Goal: Task Accomplishment & Management: Manage account settings

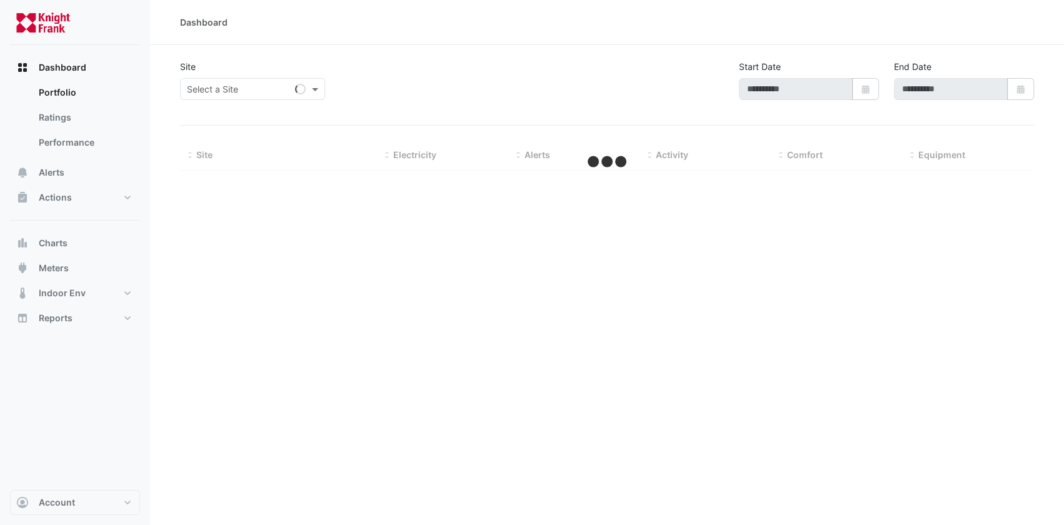
type input "**********"
select select "**"
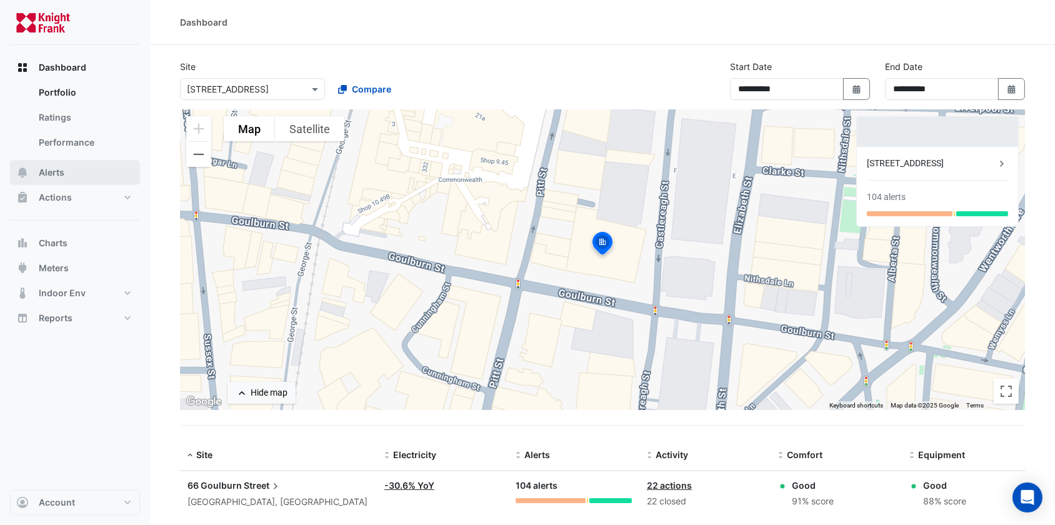
click at [57, 170] on span "Alerts" at bounding box center [52, 172] width 26 height 12
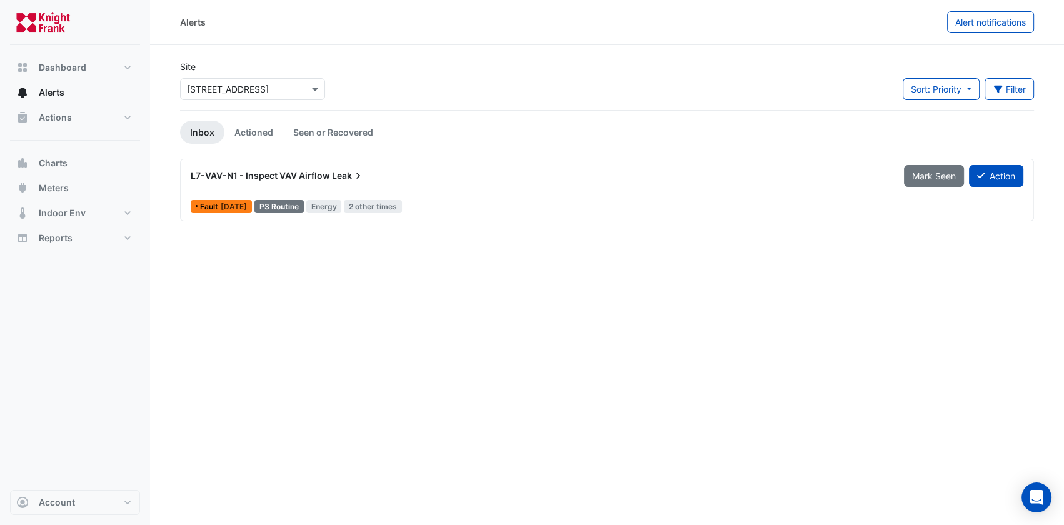
click at [287, 169] on div "L7-VAV-N1 - Inspect VAV Airflow Leak" at bounding box center [540, 175] width 698 height 12
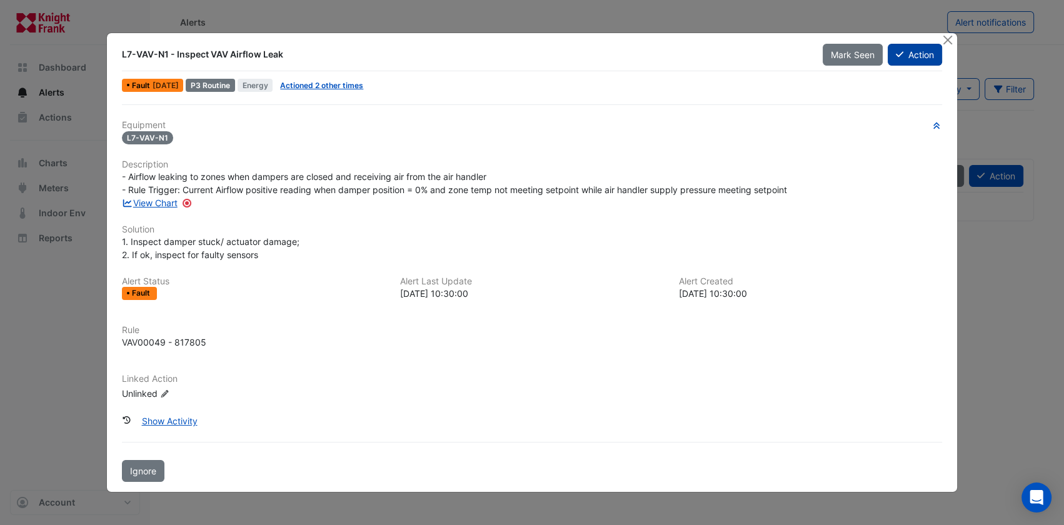
click at [901, 55] on icon at bounding box center [898, 54] width 7 height 9
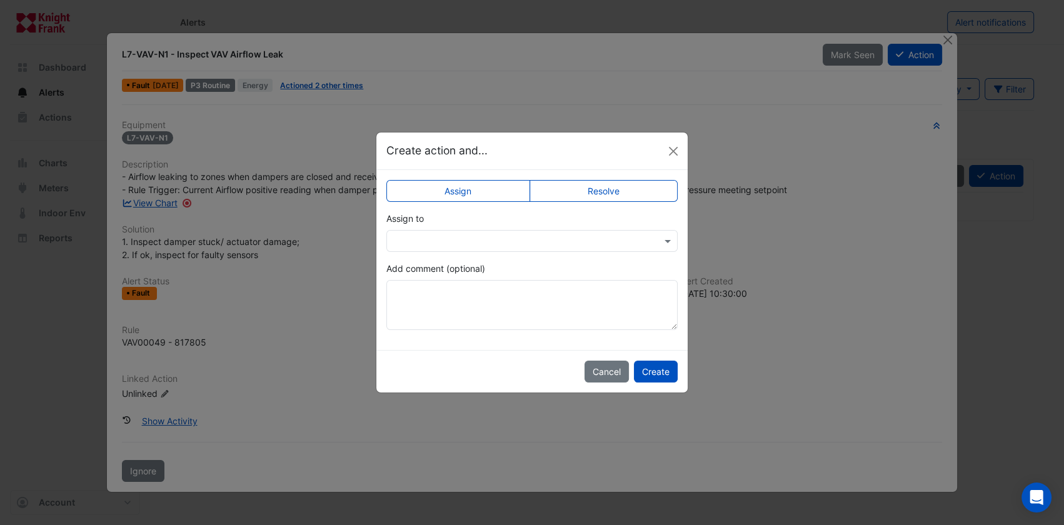
click at [441, 235] on input "text" at bounding box center [519, 241] width 252 height 13
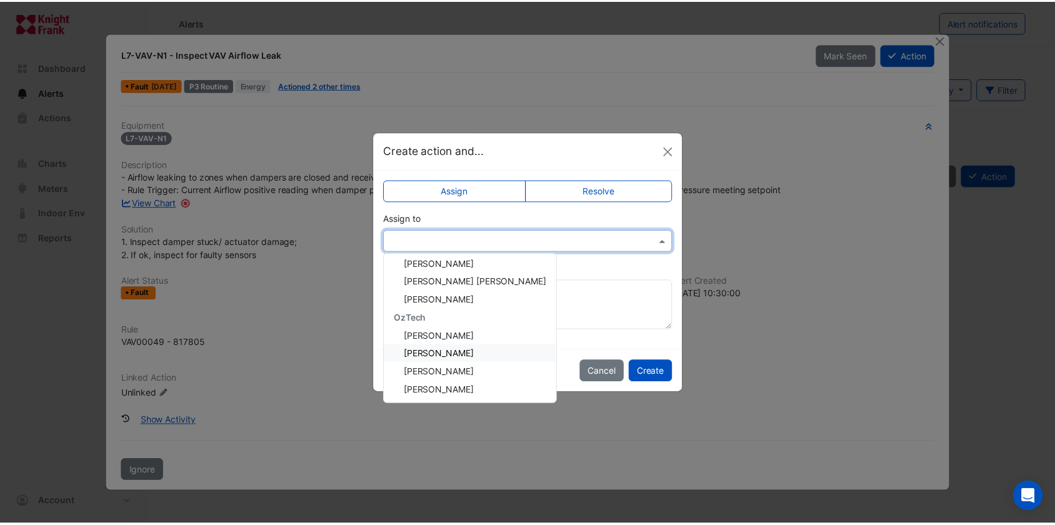
scroll to position [150, 0]
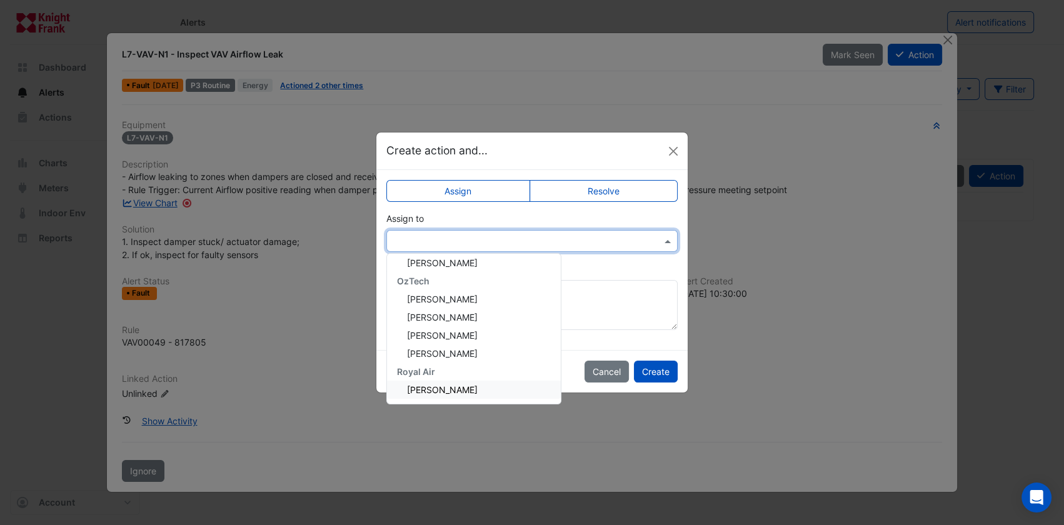
click at [437, 387] on span "[PERSON_NAME]" at bounding box center [442, 389] width 71 height 11
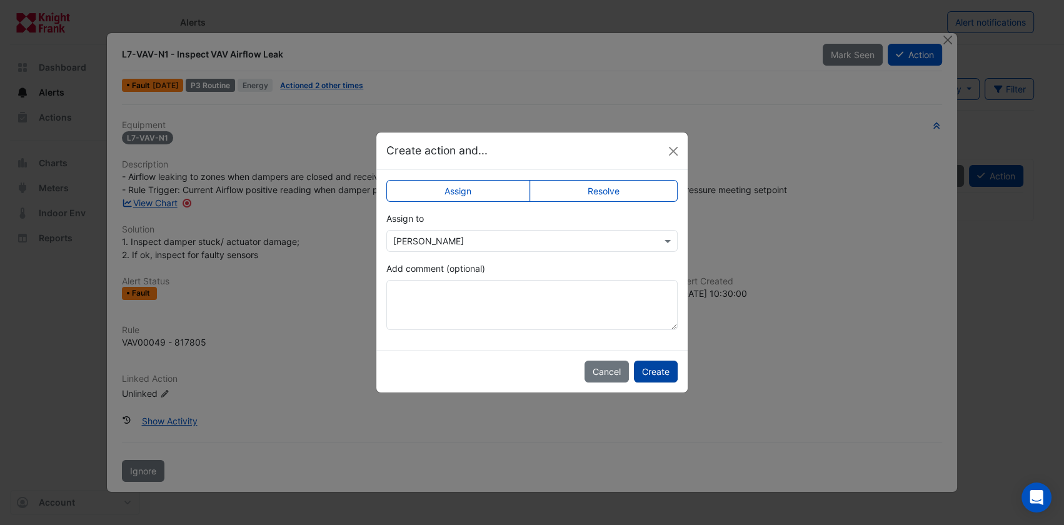
click at [664, 375] on button "Create" at bounding box center [656, 372] width 44 height 22
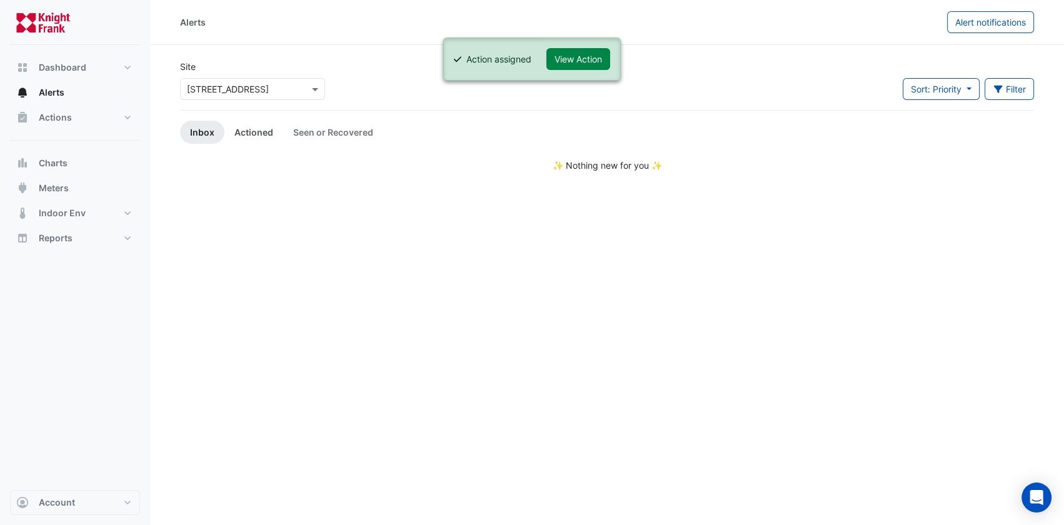
click at [271, 131] on link "Actioned" at bounding box center [253, 132] width 59 height 23
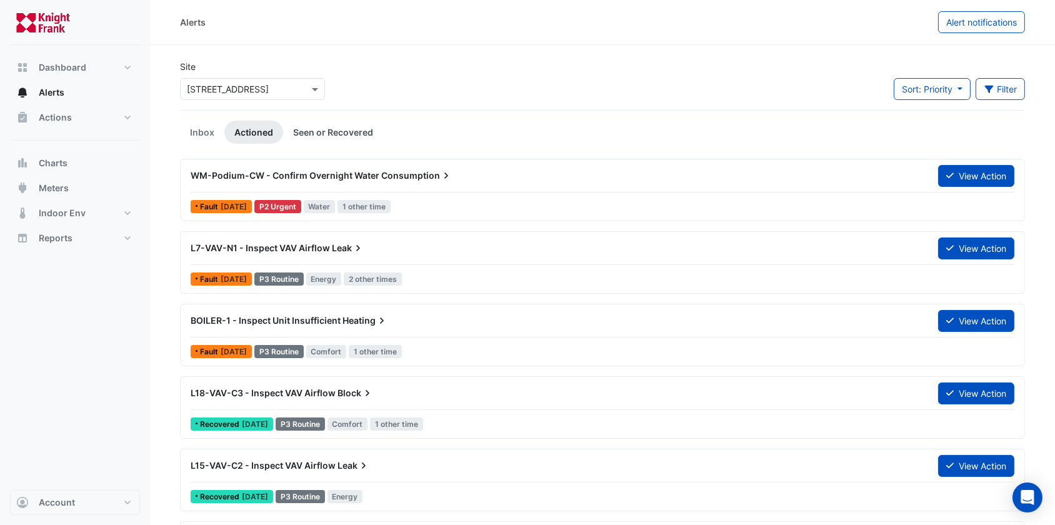
click at [345, 133] on link "Seen or Recovered" at bounding box center [333, 132] width 100 height 23
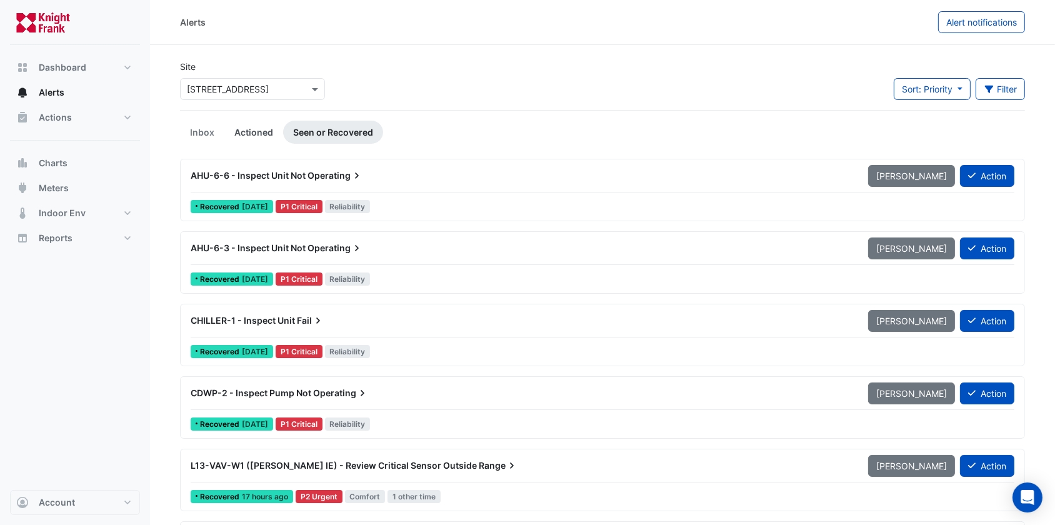
click at [253, 135] on link "Actioned" at bounding box center [253, 132] width 59 height 23
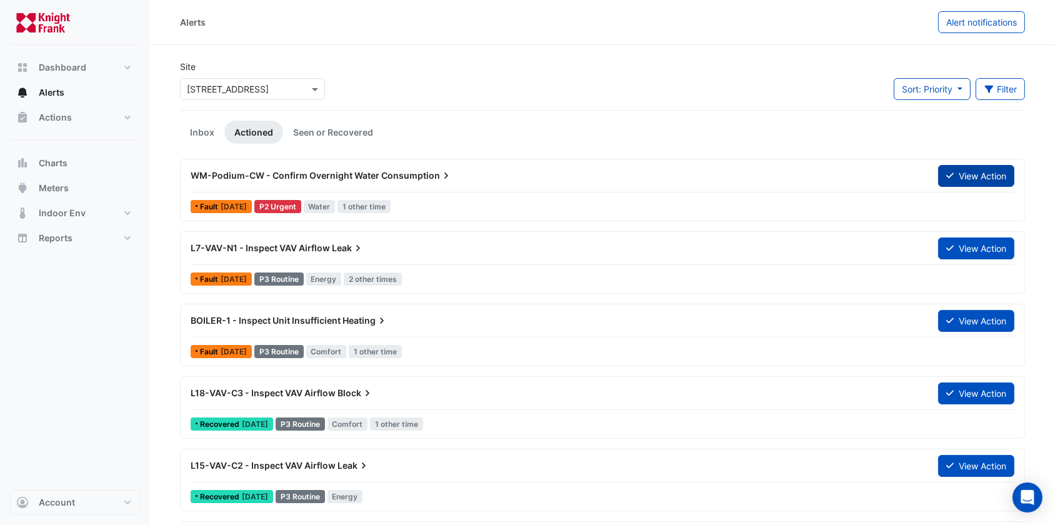
click at [964, 169] on button "View Action" at bounding box center [976, 176] width 76 height 22
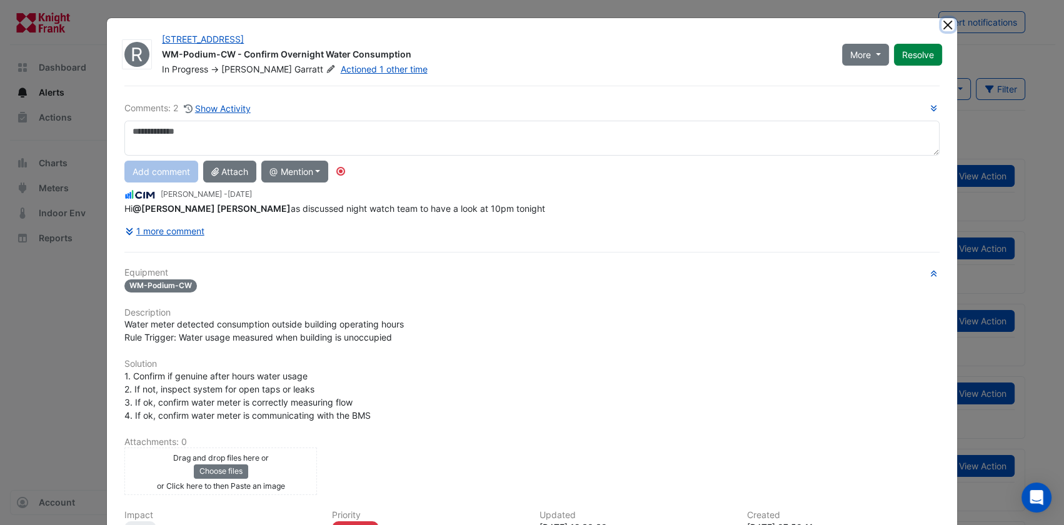
click at [941, 25] on button "Close" at bounding box center [947, 24] width 13 height 13
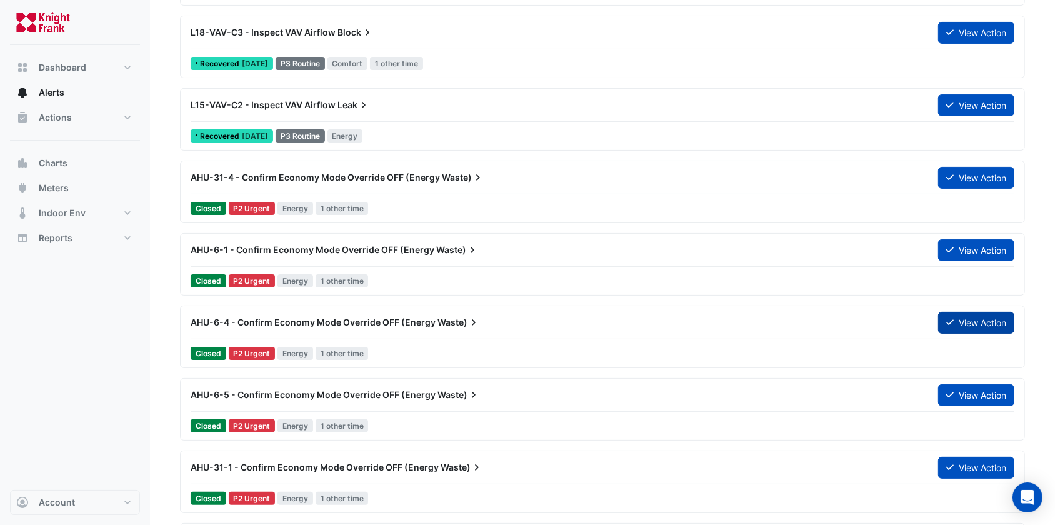
scroll to position [341, 0]
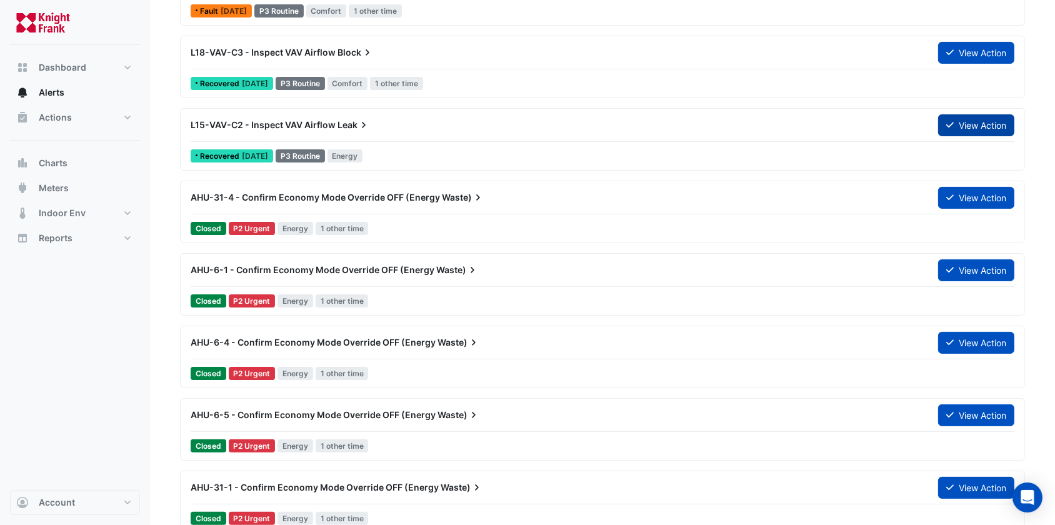
click at [991, 116] on button "View Action" at bounding box center [976, 125] width 76 height 22
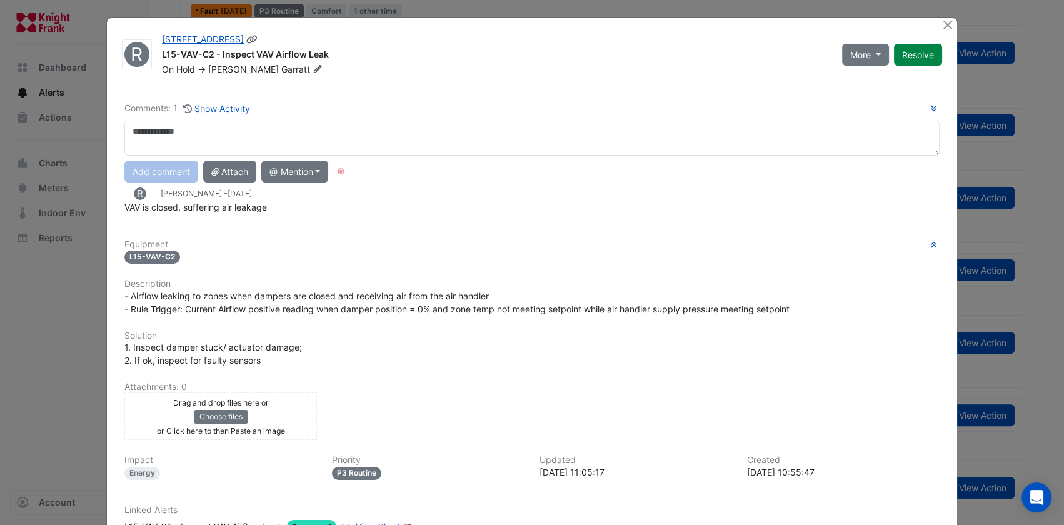
click at [910, 60] on button "Resolve" at bounding box center [918, 55] width 48 height 22
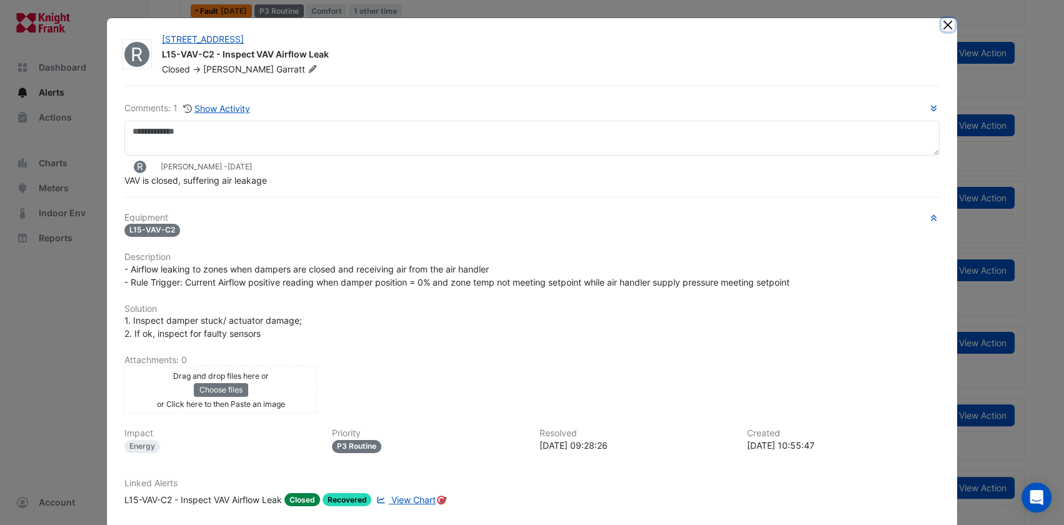
click at [944, 25] on button "Close" at bounding box center [947, 24] width 13 height 13
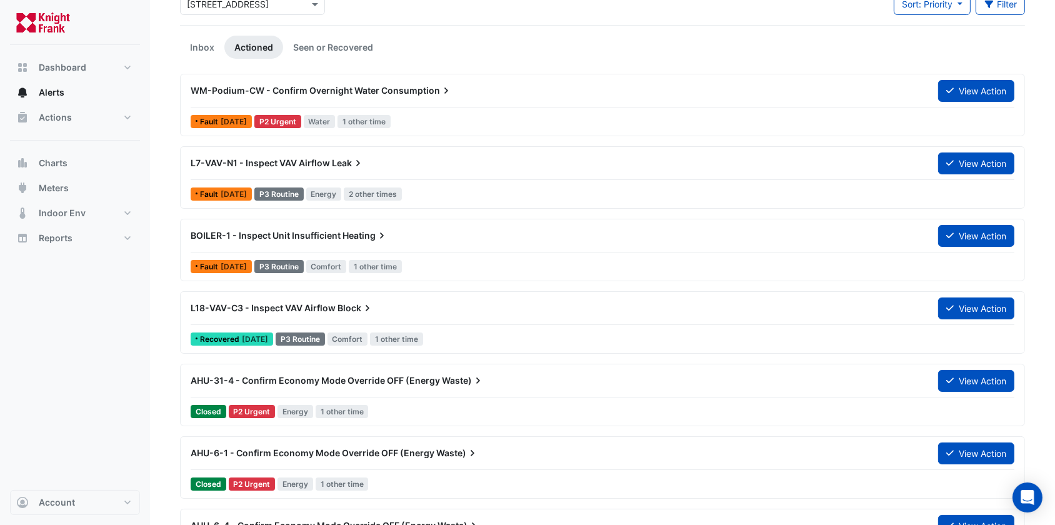
scroll to position [170, 0]
